Goal: Information Seeking & Learning: Find specific fact

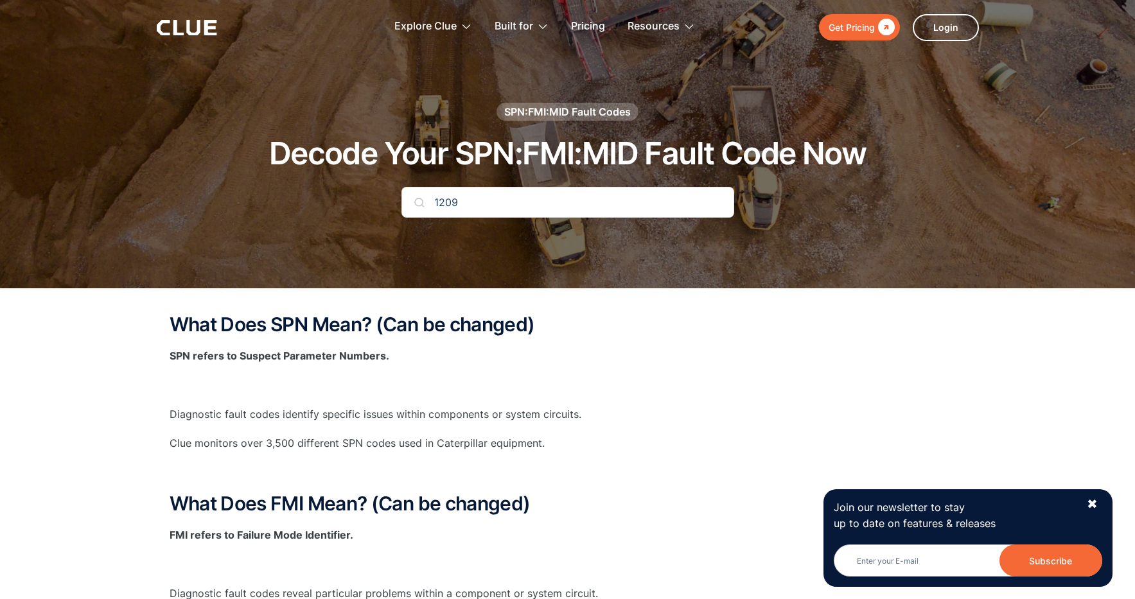
type input "1209"
click at [658, 254] on div at bounding box center [567, 144] width 1135 height 288
click at [421, 205] on img at bounding box center [419, 202] width 10 height 10
click at [563, 196] on input "1209" at bounding box center [567, 202] width 333 height 31
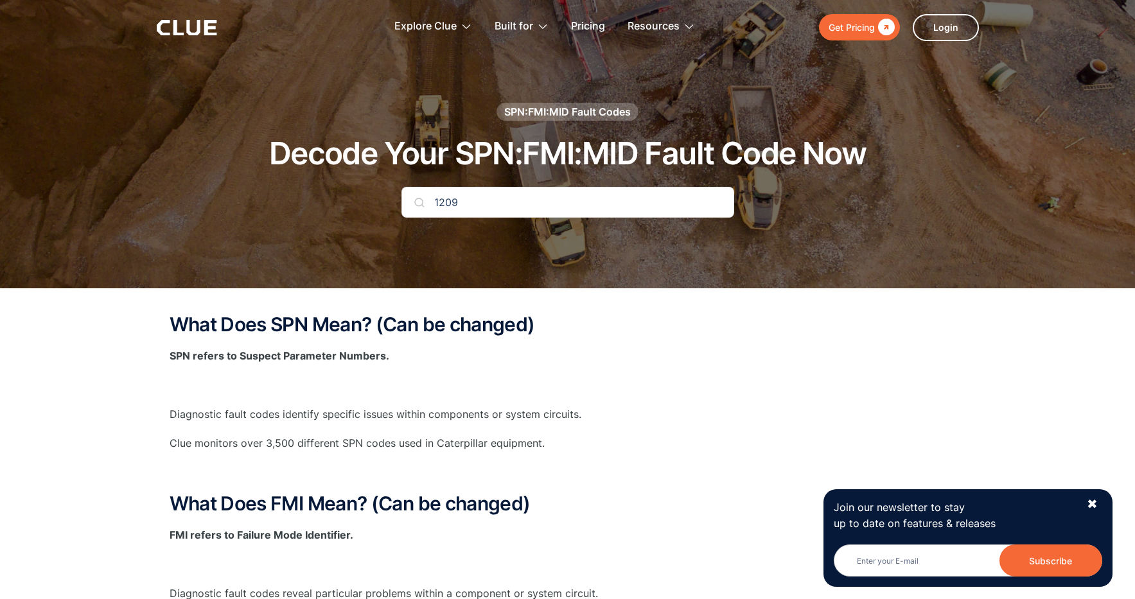
click at [563, 196] on input "1209" at bounding box center [567, 202] width 333 height 31
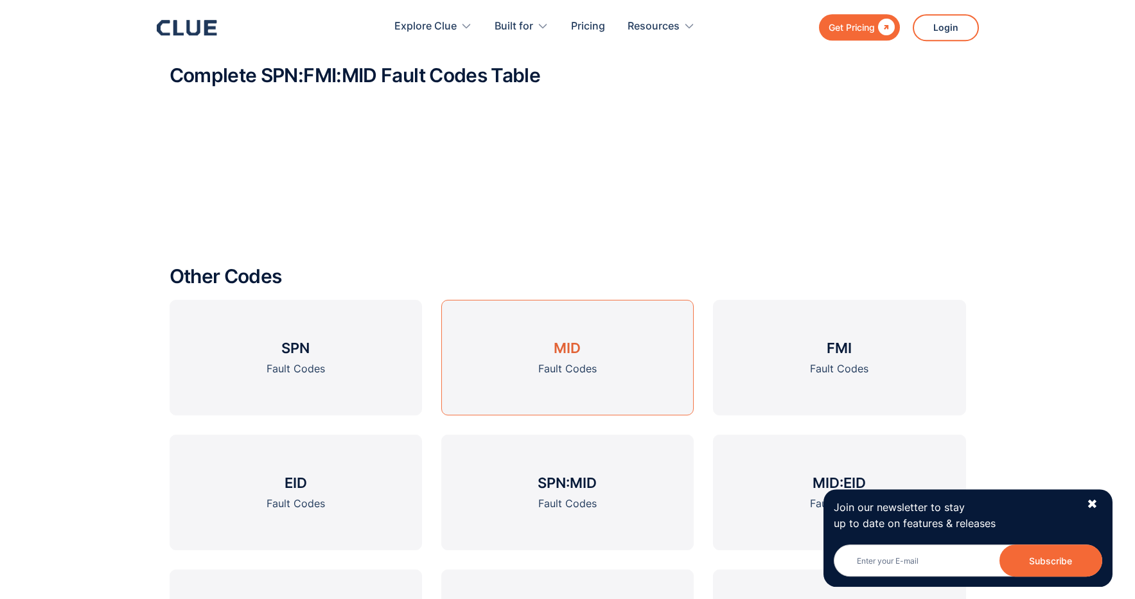
scroll to position [983, 0]
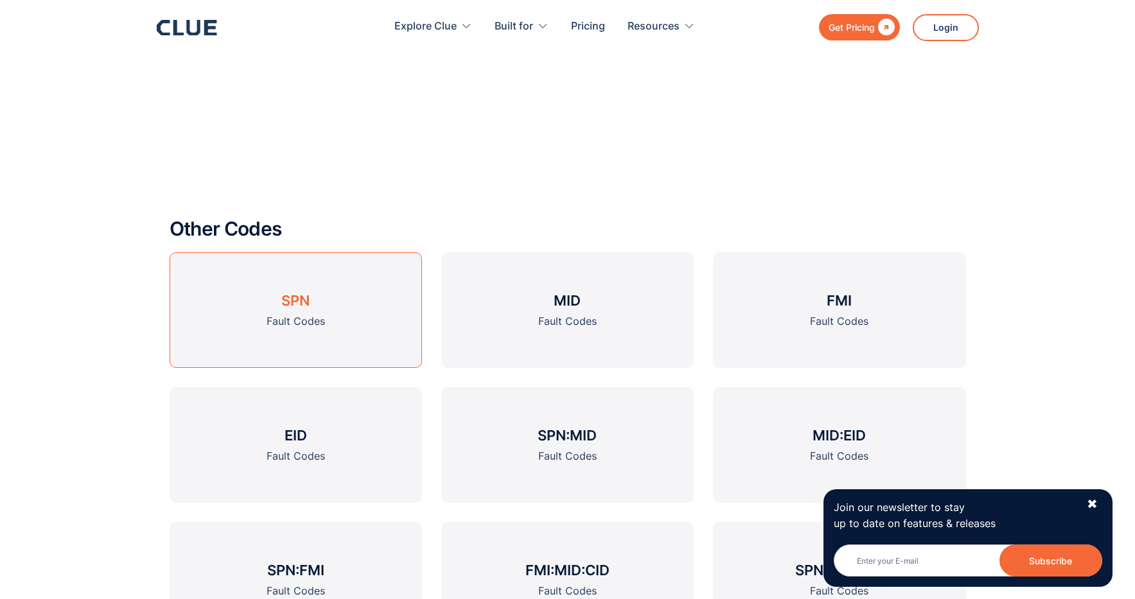
click at [308, 302] on h3 "SPN" at bounding box center [295, 300] width 28 height 19
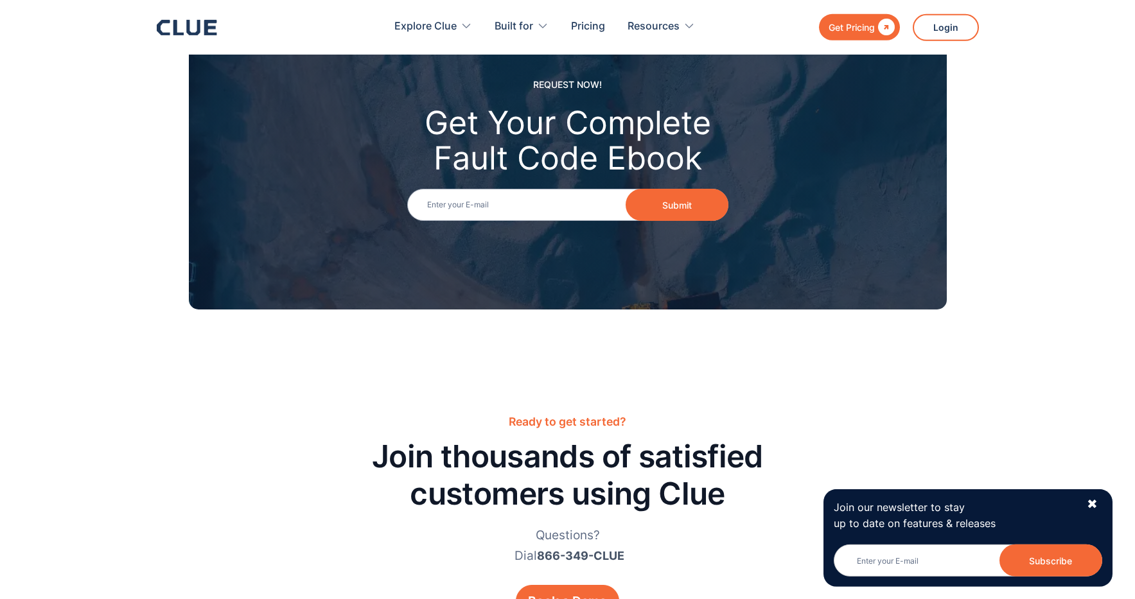
scroll to position [1376, 0]
